Goal: Information Seeking & Learning: Understand process/instructions

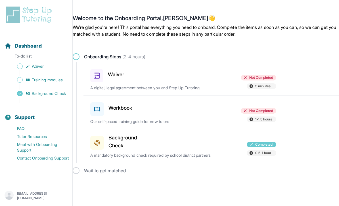
click at [250, 150] on span "0.5-1 hour" at bounding box center [260, 153] width 29 height 6
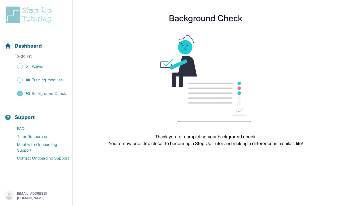
click at [53, 83] on link "Training modules" at bounding box center [39, 80] width 68 height 8
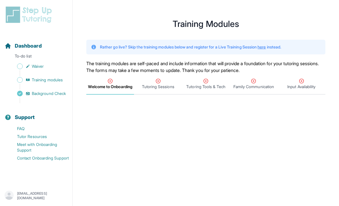
click at [39, 66] on span "Waiver" at bounding box center [38, 67] width 12 height 6
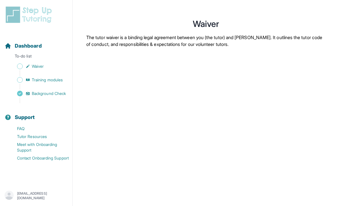
click at [33, 69] on link "Waiver" at bounding box center [39, 66] width 68 height 8
click at [39, 68] on span "Waiver" at bounding box center [38, 67] width 12 height 6
click at [13, 50] on link "Dashboard" at bounding box center [23, 46] width 37 height 8
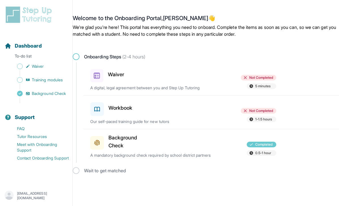
click at [139, 79] on div "Waiver" at bounding box center [120, 74] width 60 height 15
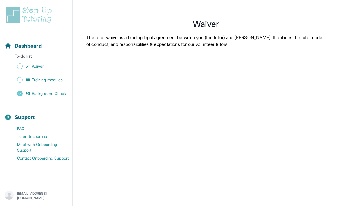
click at [52, 80] on span "Training modules" at bounding box center [47, 80] width 31 height 6
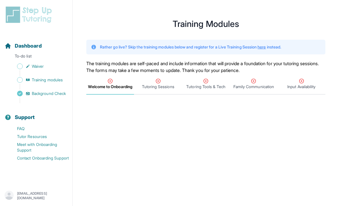
click at [281, 49] on p "Rather go live? Skip the training modules below and register for a Live Trainin…" at bounding box center [190, 47] width 181 height 6
click at [265, 49] on link "here" at bounding box center [261, 47] width 8 height 5
click at [148, 92] on span "Tutoring Sessions" at bounding box center [158, 84] width 48 height 21
click at [199, 78] on span "Tutoring Tools & Tech" at bounding box center [206, 84] width 48 height 21
click at [260, 86] on span "Family Communication" at bounding box center [253, 87] width 41 height 6
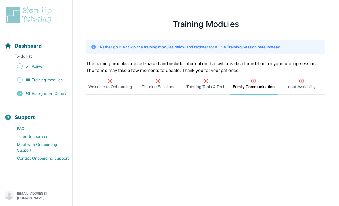
click at [300, 89] on span "Input Availability" at bounding box center [301, 87] width 28 height 6
click at [106, 87] on span "Welcome to Onboarding" at bounding box center [109, 87] width 43 height 6
click at [18, 45] on span "Dashboard" at bounding box center [28, 46] width 27 height 8
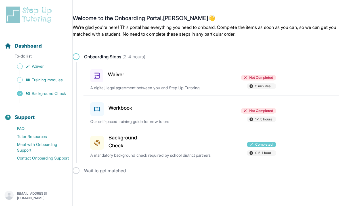
click at [121, 113] on div "Workbook" at bounding box center [120, 108] width 60 height 16
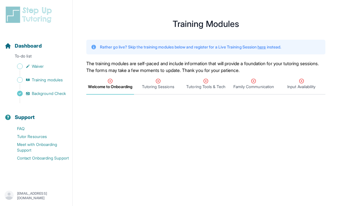
click at [151, 89] on span "Tutoring Sessions" at bounding box center [158, 87] width 32 height 6
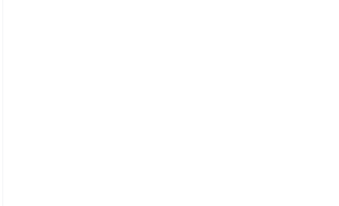
scroll to position [82, 0]
